Goal: Task Accomplishment & Management: Manage account settings

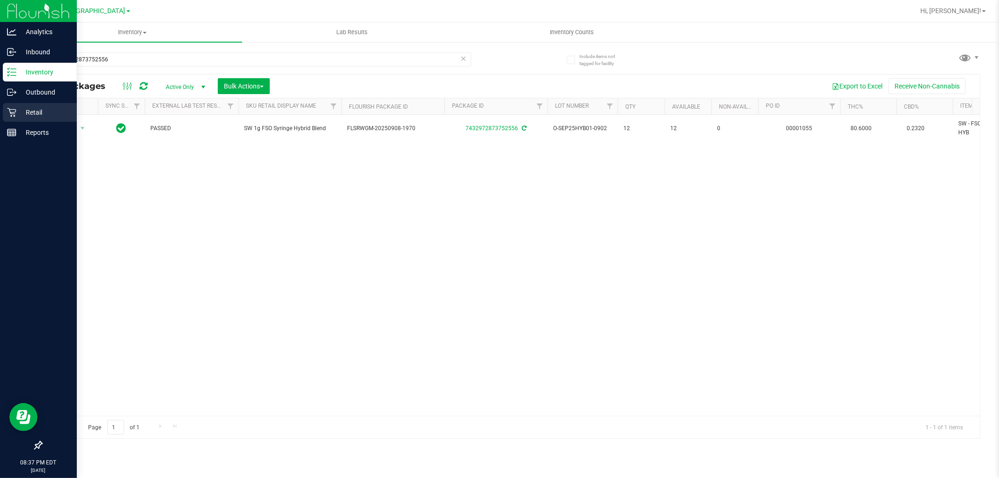
click at [25, 107] on p "Retail" at bounding box center [44, 112] width 56 height 11
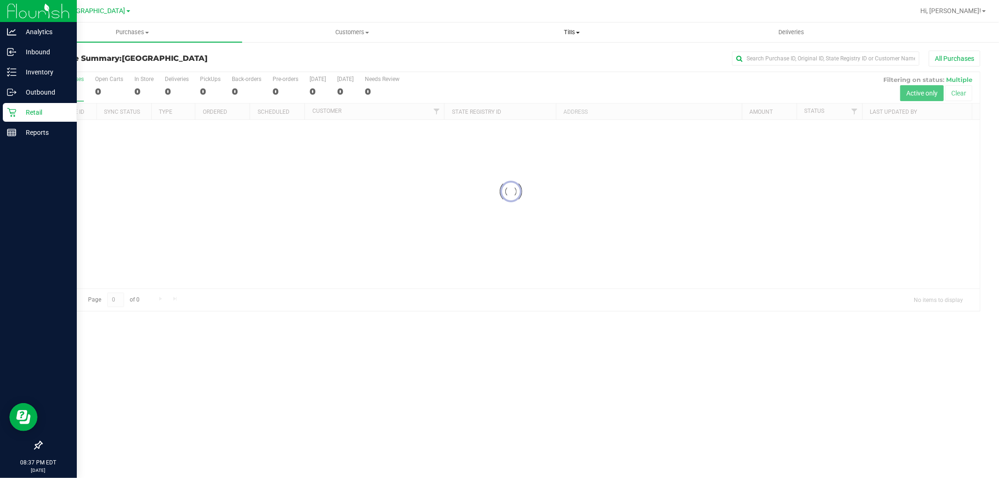
click at [575, 33] on span "Tills" at bounding box center [571, 32] width 219 height 8
click at [522, 68] on span "Reconcile e-payments" at bounding box center [508, 68] width 93 height 8
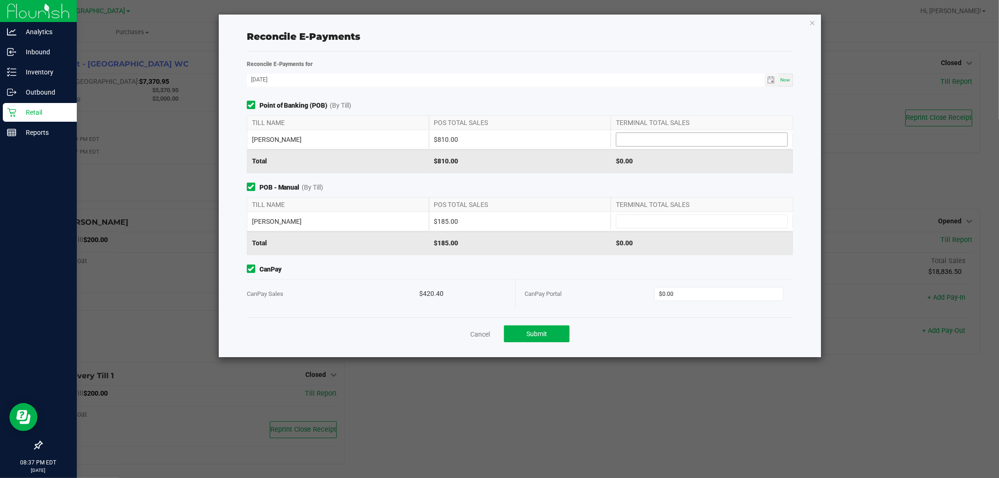
click at [642, 134] on input at bounding box center [701, 139] width 171 height 13
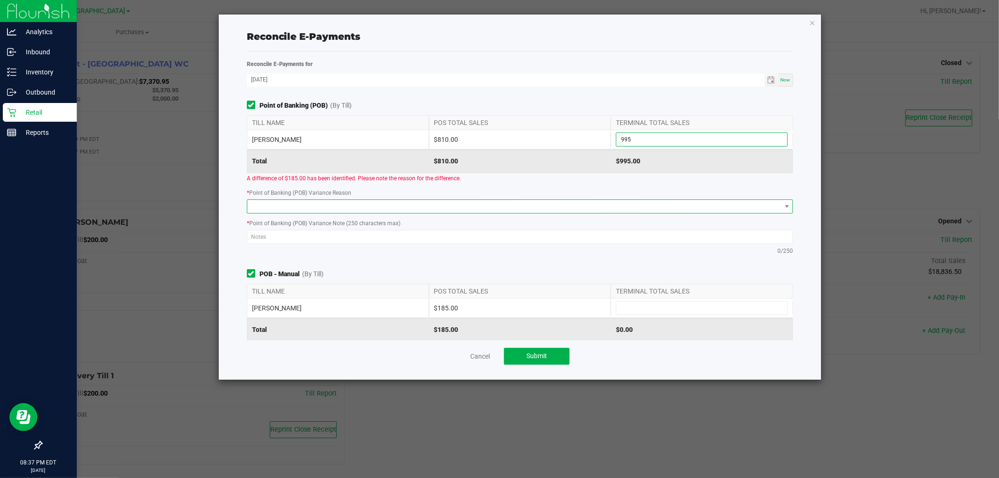
type input "$995.00"
click at [532, 204] on span at bounding box center [514, 206] width 534 height 13
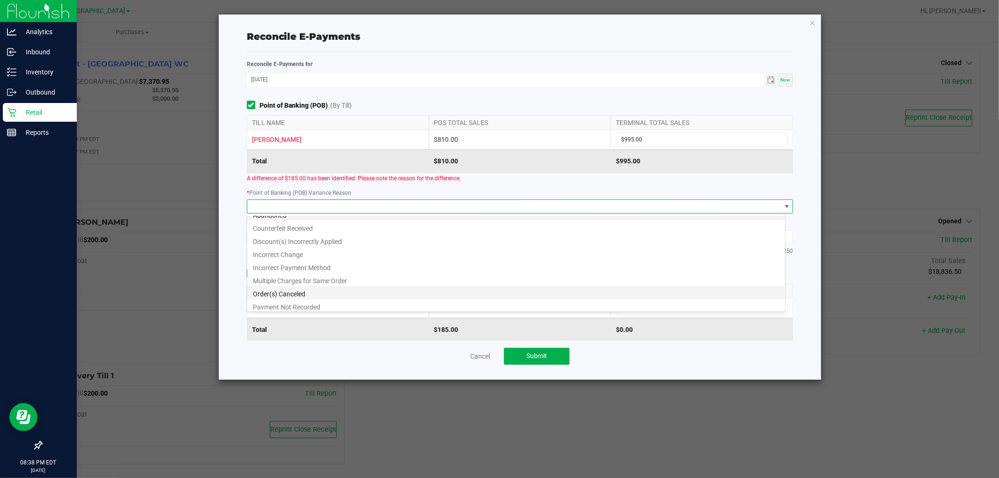
scroll to position [11, 0]
click at [366, 275] on li "Multiple Charges for Same Order" at bounding box center [516, 276] width 538 height 13
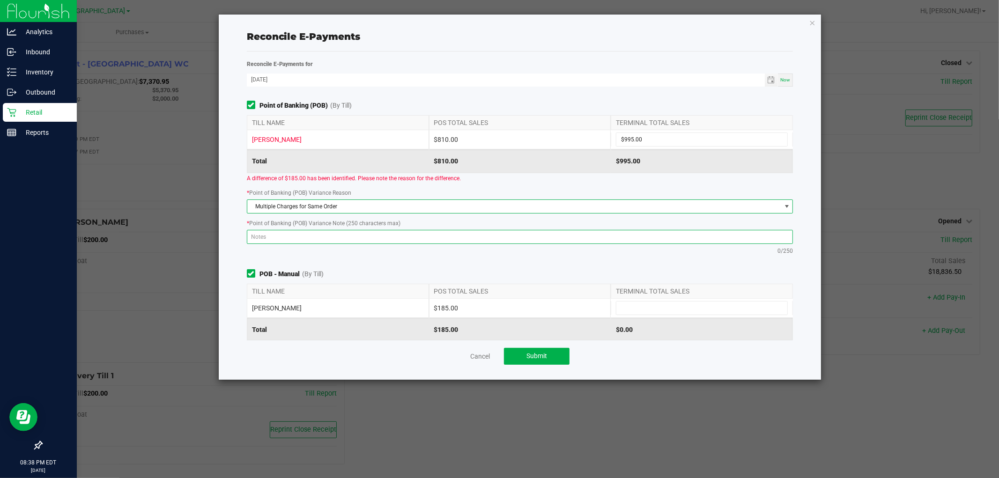
click at [362, 239] on textarea at bounding box center [520, 237] width 547 height 14
type textarea "Manual Payment of $185"
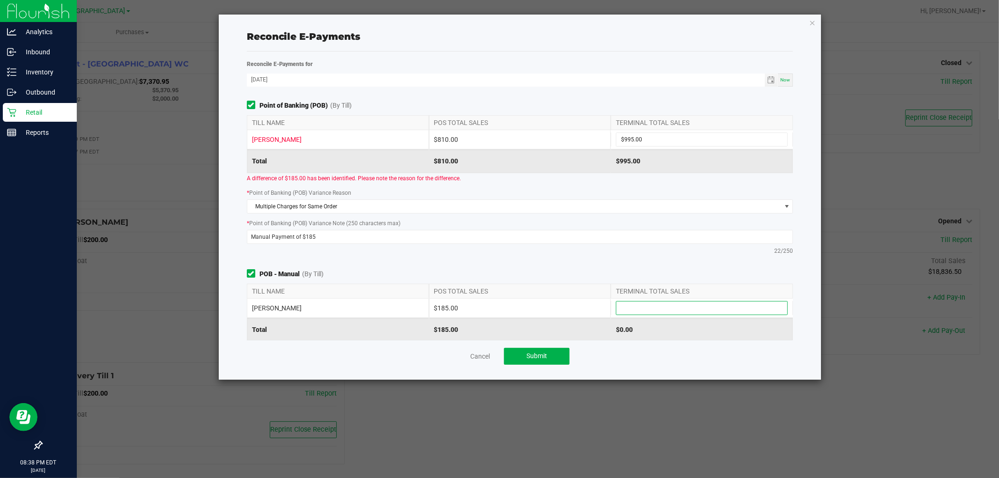
click at [703, 315] on input at bounding box center [701, 308] width 171 height 13
type input "$185.00"
click at [636, 267] on div "Point of Banking (POB) (By Till) TILL NAME POS TOTAL SALES TERMINAL TOTAL SALES…" at bounding box center [520, 220] width 561 height 239
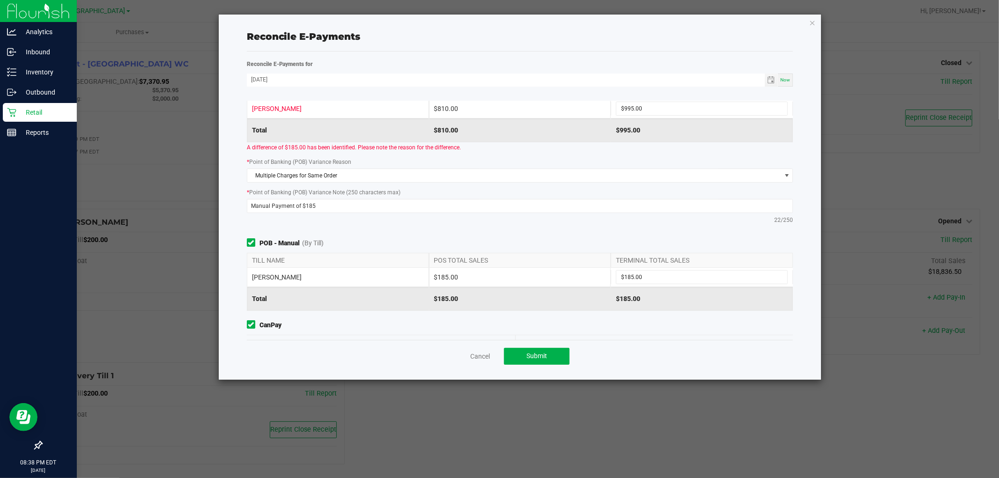
scroll to position [64, 0]
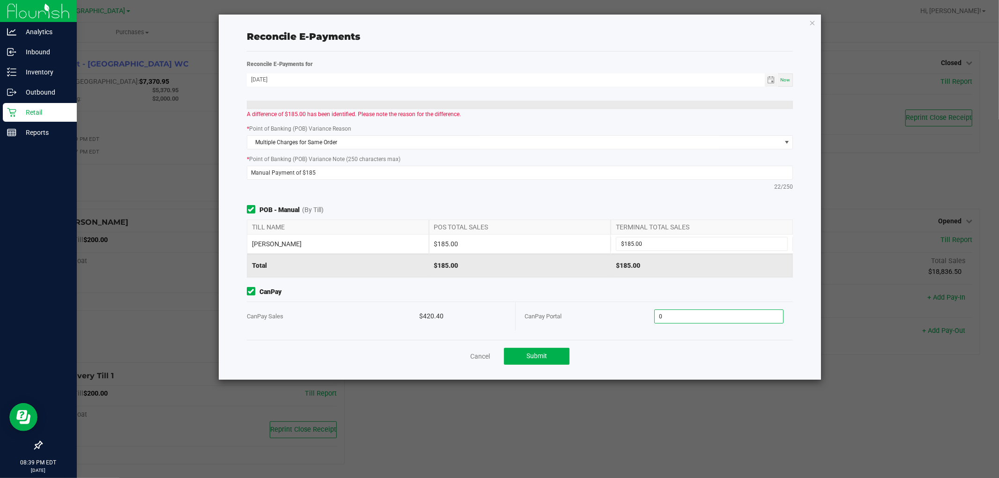
click at [674, 319] on input "0" at bounding box center [719, 316] width 128 height 13
type input "$420.40"
click at [514, 348] on button "Submit" at bounding box center [537, 356] width 66 height 17
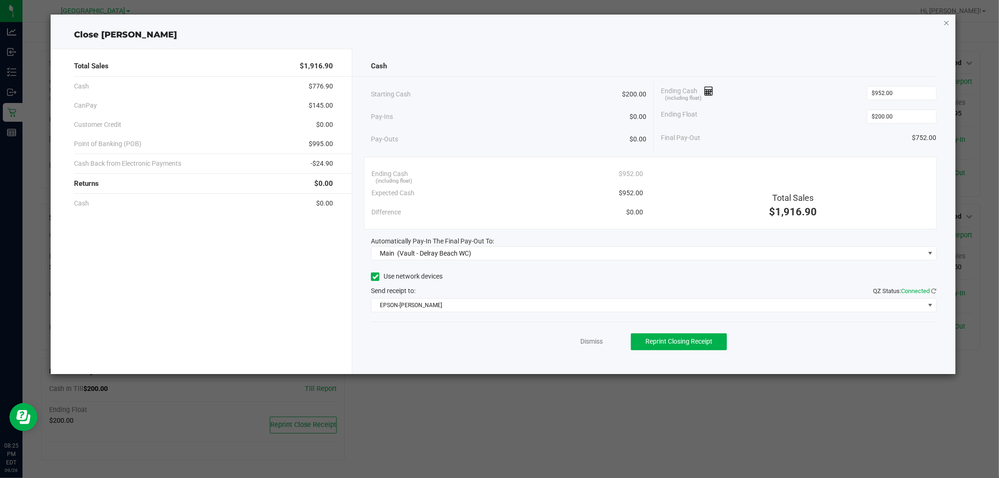
click at [947, 23] on icon "button" at bounding box center [946, 22] width 7 height 11
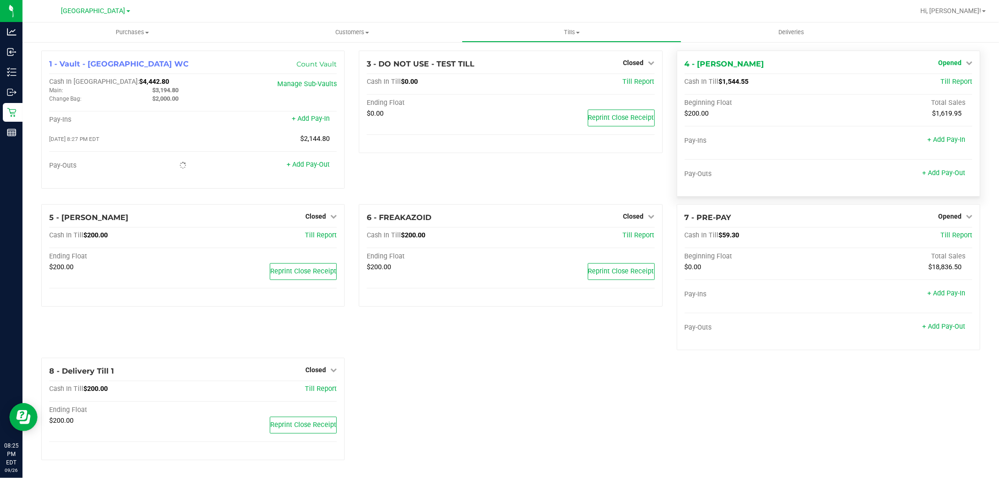
click at [953, 62] on span "Opened" at bounding box center [949, 62] width 23 height 7
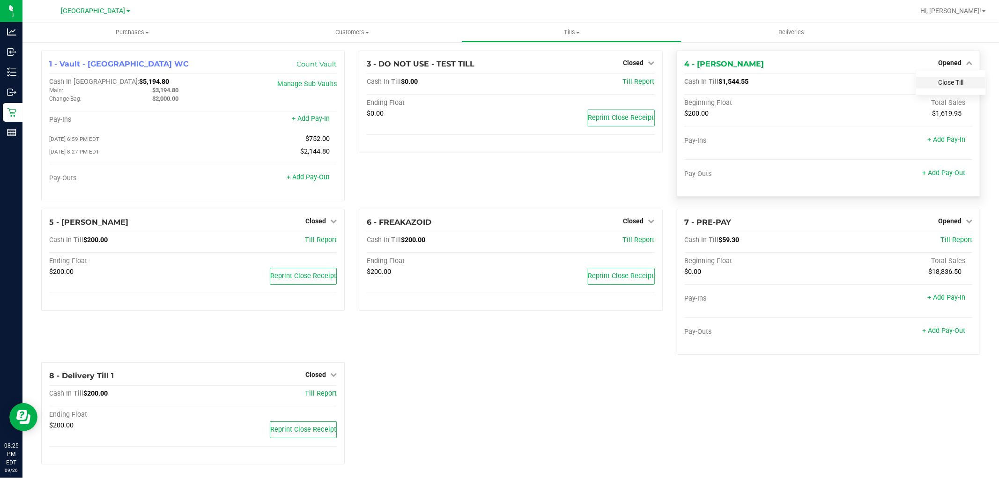
click at [940, 82] on link "Close Till" at bounding box center [950, 82] width 25 height 7
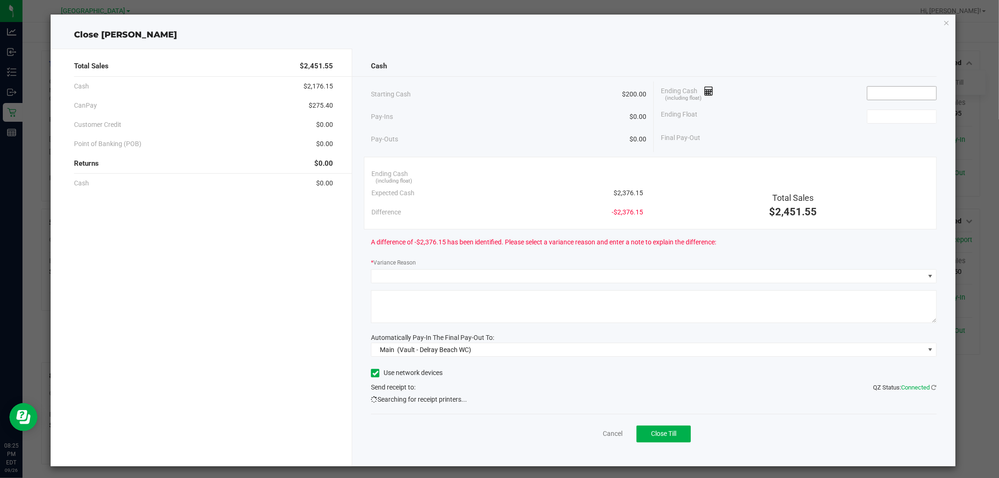
click at [907, 90] on input at bounding box center [901, 93] width 69 height 13
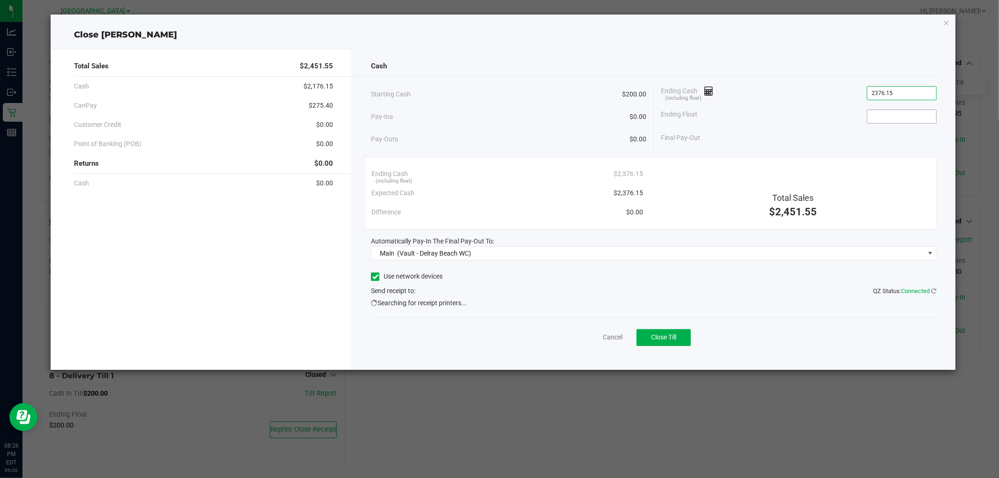
type input "$2,376.15"
click at [901, 123] on input at bounding box center [901, 116] width 69 height 13
type input "$200.00"
click at [850, 179] on div "Total Sales $2,451.55" at bounding box center [793, 191] width 286 height 55
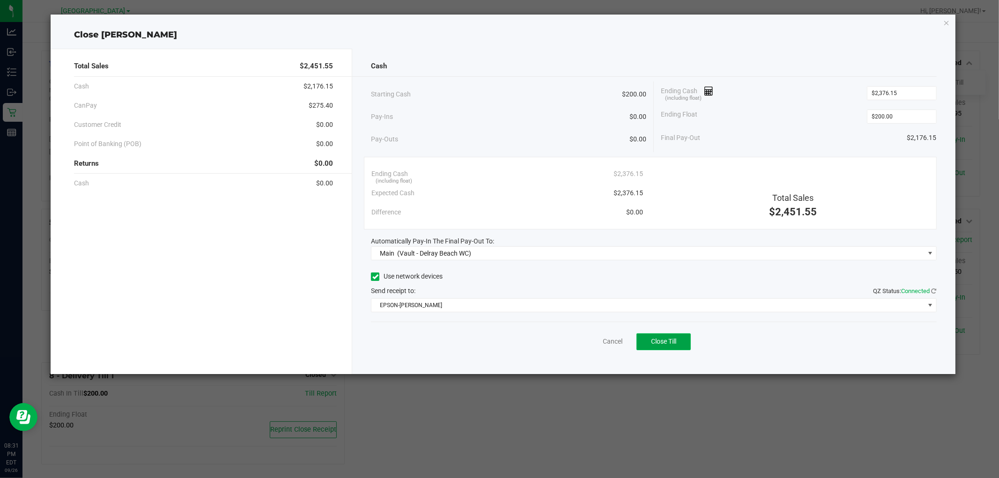
click at [673, 340] on span "Close Till" at bounding box center [663, 341] width 25 height 7
click at [944, 17] on icon "button" at bounding box center [946, 22] width 7 height 11
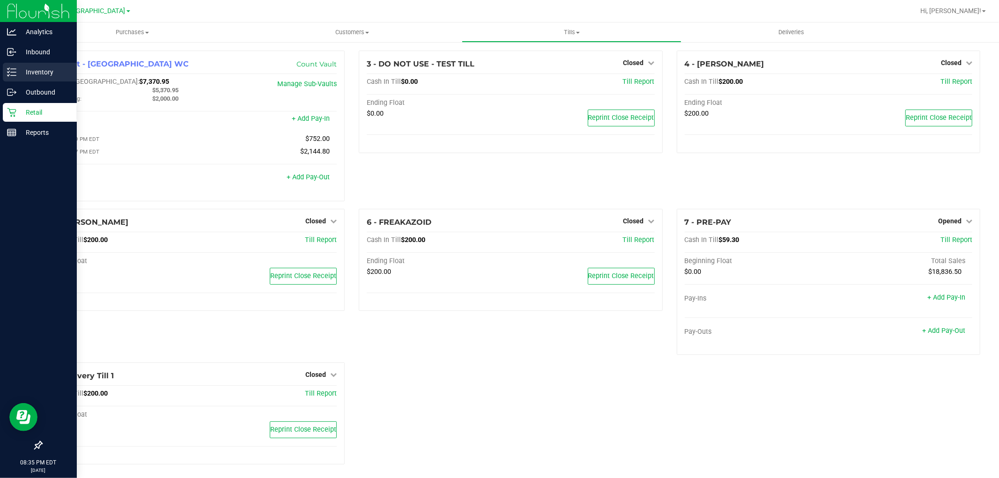
click at [45, 66] on div "Inventory" at bounding box center [40, 72] width 74 height 19
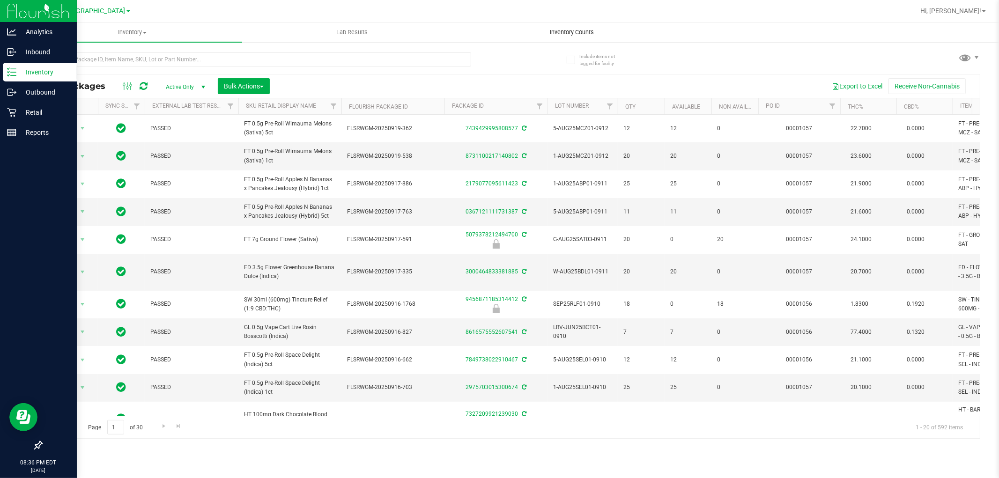
click at [569, 33] on span "Inventory Counts" at bounding box center [571, 32] width 69 height 8
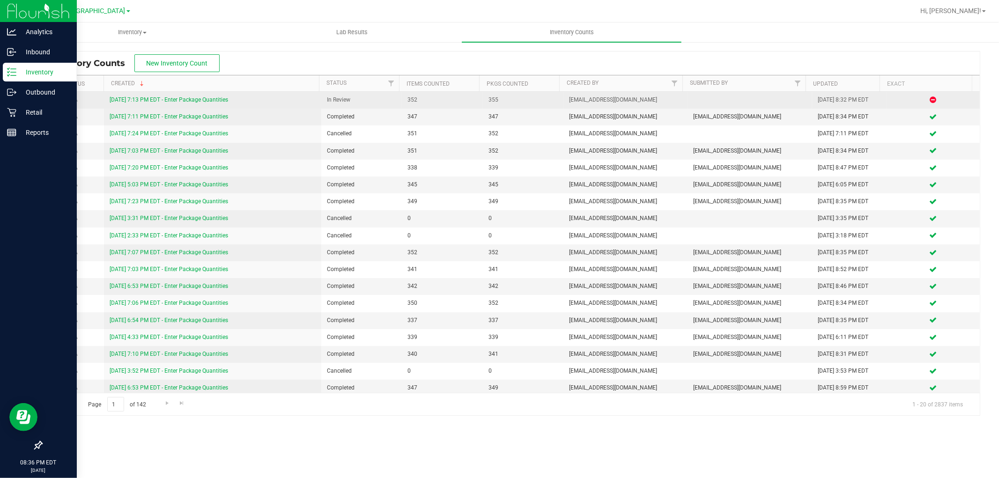
click at [147, 101] on link "[DATE] 7:13 PM EDT - Enter Package Quantities" at bounding box center [169, 99] width 118 height 7
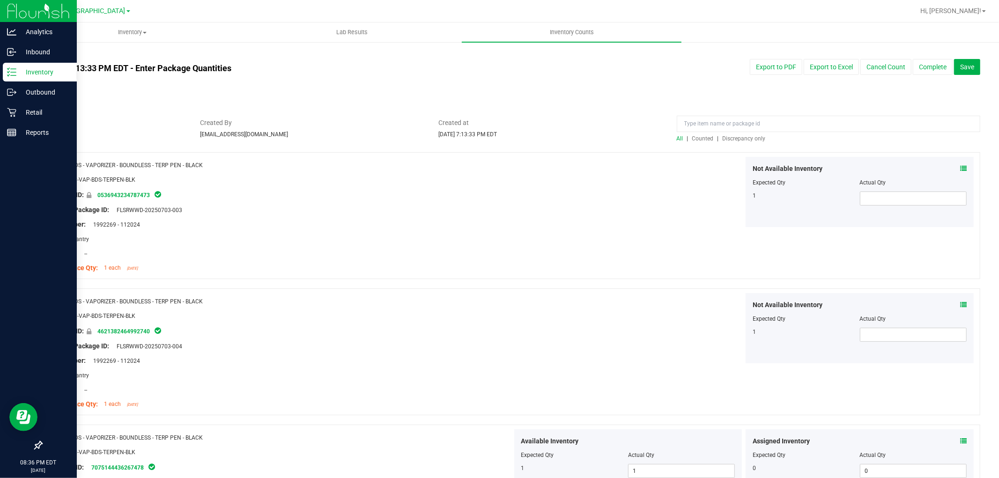
click at [724, 136] on span "Discrepancy only" at bounding box center [744, 138] width 43 height 7
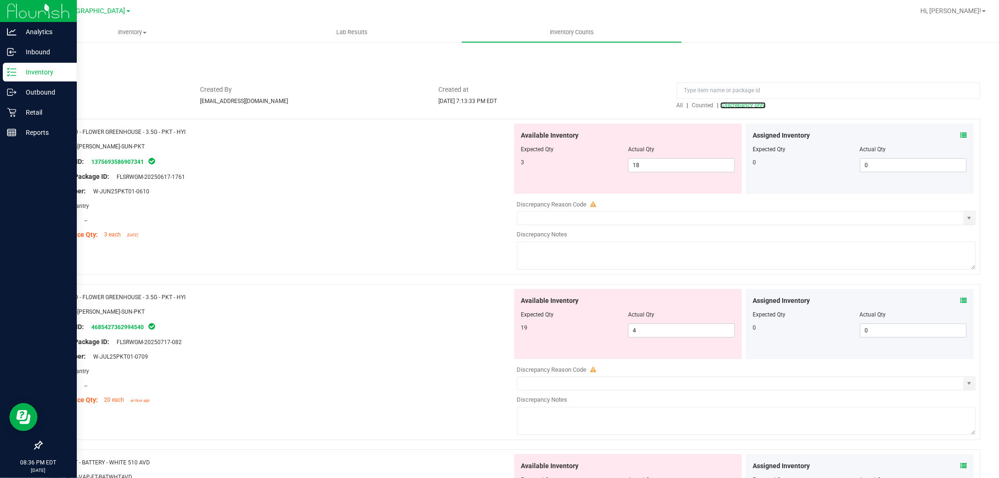
scroll to position [52, 0]
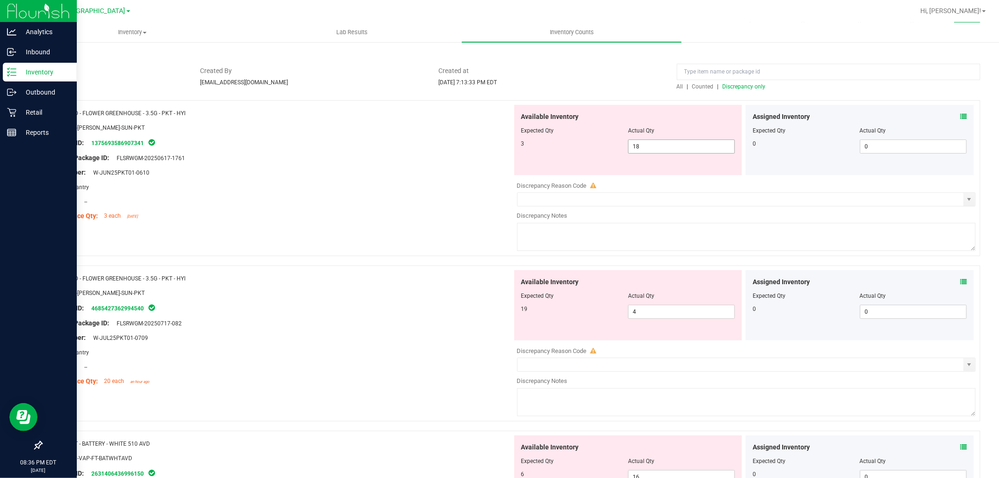
click at [652, 148] on span "18 18" at bounding box center [681, 147] width 107 height 14
drag, startPoint x: 652, startPoint y: 148, endPoint x: 655, endPoint y: 144, distance: 4.8
click at [653, 145] on input "18" at bounding box center [681, 146] width 106 height 13
type input "3"
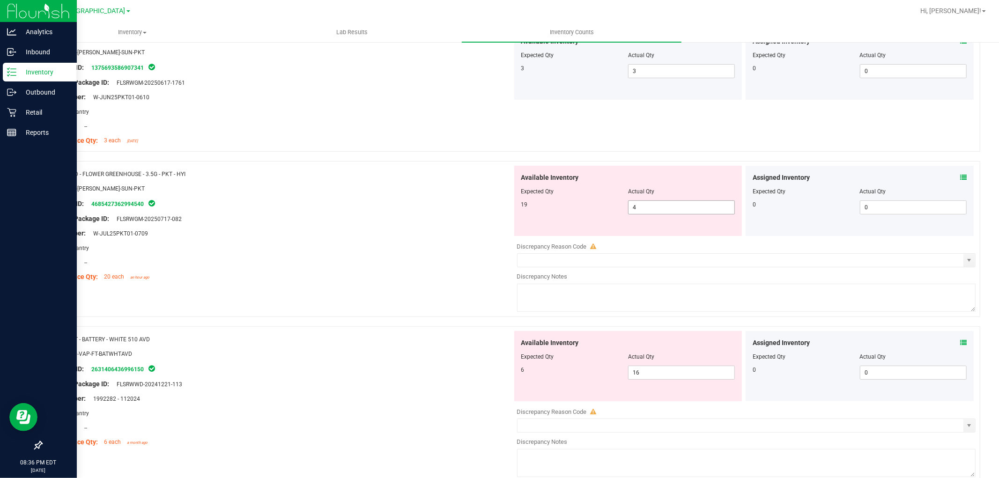
scroll to position [156, 0]
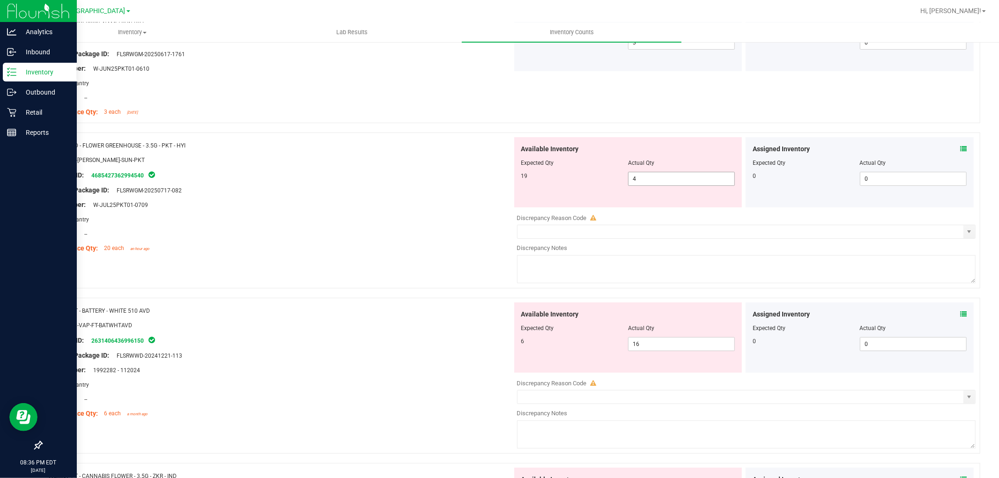
click at [670, 183] on span "4 4" at bounding box center [681, 179] width 107 height 14
click at [670, 183] on input "4" at bounding box center [681, 178] width 106 height 13
type input "19"
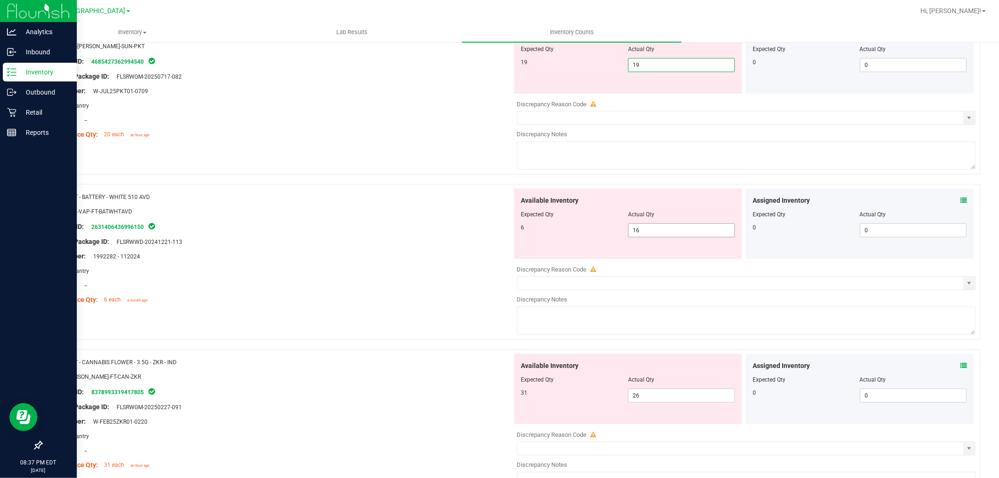
scroll to position [312, 0]
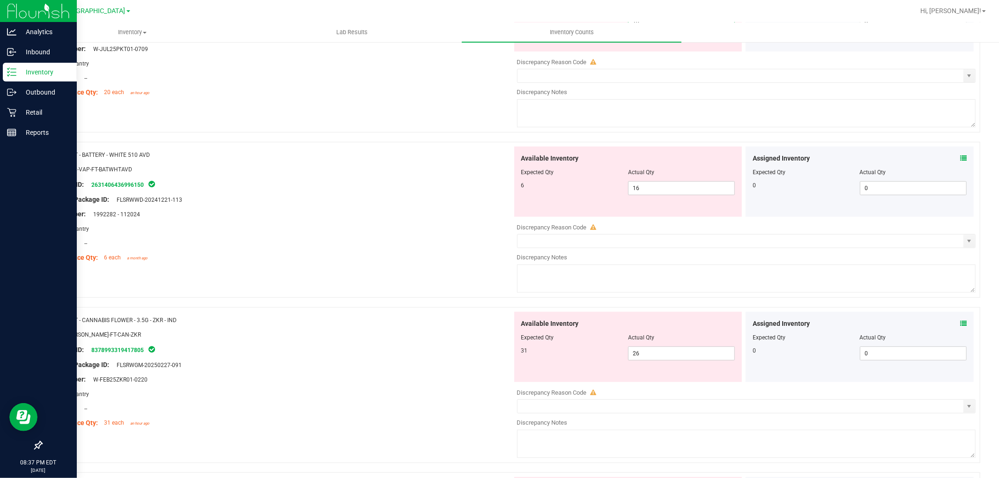
type input "19"
